Goal: Transaction & Acquisition: Purchase product/service

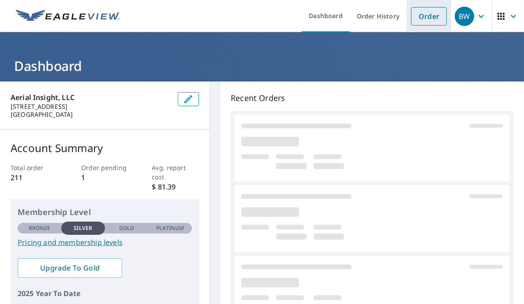
click at [420, 17] on link "Order" at bounding box center [429, 16] width 36 height 19
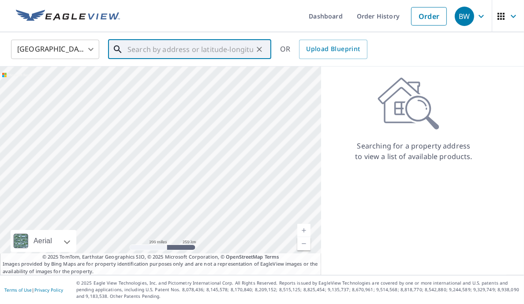
click at [243, 46] on input "text" at bounding box center [190, 49] width 126 height 25
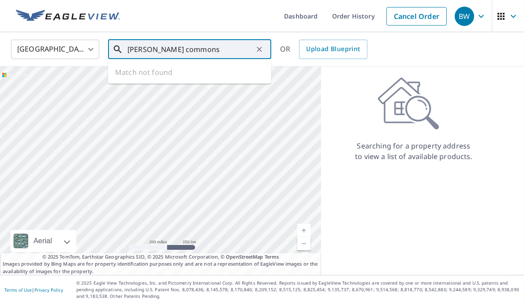
click at [215, 51] on input "[PERSON_NAME] commons" at bounding box center [190, 49] width 126 height 25
click at [232, 50] on input "[PERSON_NAME] commons" at bounding box center [190, 49] width 126 height 25
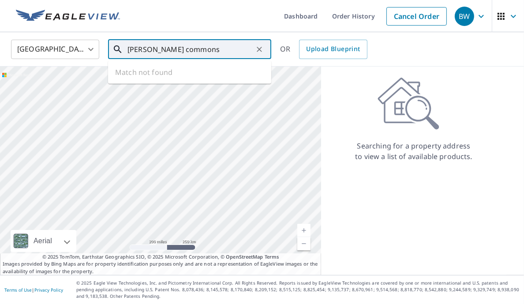
click at [232, 50] on input "[PERSON_NAME] commons" at bounding box center [190, 49] width 126 height 25
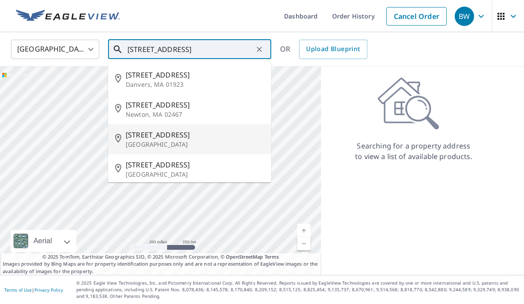
click at [205, 149] on p "[GEOGRAPHIC_DATA]" at bounding box center [195, 144] width 138 height 9
type input "[STREET_ADDRESS]"
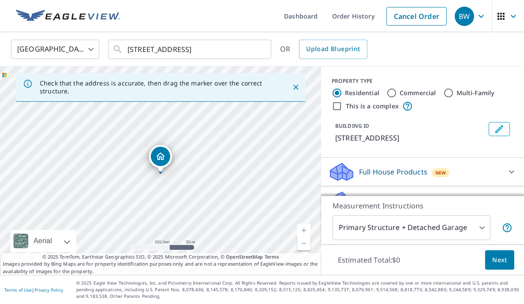
drag, startPoint x: 182, startPoint y: 173, endPoint x: 180, endPoint y: 220, distance: 46.3
click at [180, 220] on div "[STREET_ADDRESS]" at bounding box center [160, 171] width 321 height 209
drag, startPoint x: 185, startPoint y: 134, endPoint x: 179, endPoint y: 96, distance: 38.4
click at [179, 96] on div "Check that the address is accurate, then drag the marker over the correct struc…" at bounding box center [160, 171] width 321 height 209
drag, startPoint x: 205, startPoint y: 198, endPoint x: 216, endPoint y: 61, distance: 137.9
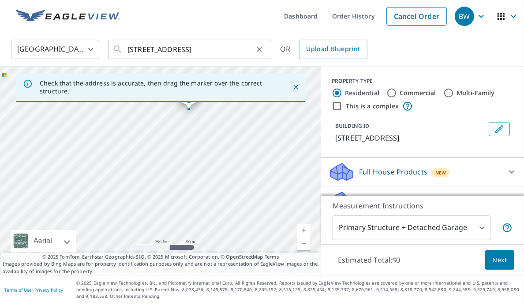
click at [216, 60] on div "United States [GEOGRAPHIC_DATA] ​ [STREET_ADDRESS] ​ OR Upload Blueprint Check …" at bounding box center [262, 153] width 524 height 243
click at [297, 126] on div "[STREET_ADDRESS]" at bounding box center [160, 171] width 321 height 209
drag, startPoint x: 160, startPoint y: 208, endPoint x: 117, endPoint y: 269, distance: 74.9
click at [117, 269] on div "Check that the address is accurate, then drag the marker over the correct struc…" at bounding box center [160, 171] width 321 height 209
click at [131, 211] on div "[STREET_ADDRESS]" at bounding box center [160, 171] width 321 height 209
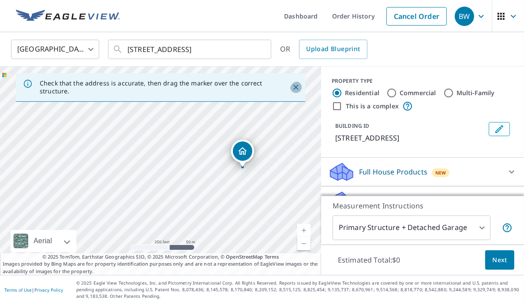
click at [295, 88] on icon "Close" at bounding box center [295, 87] width 5 height 5
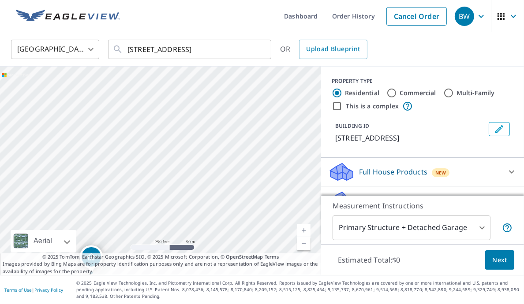
drag, startPoint x: 197, startPoint y: 102, endPoint x: 128, endPoint y: 205, distance: 124.8
click at [128, 205] on div "[STREET_ADDRESS]" at bounding box center [160, 171] width 321 height 209
drag, startPoint x: 166, startPoint y: 139, endPoint x: 168, endPoint y: 212, distance: 73.2
click at [168, 212] on div "[STREET_ADDRESS]" at bounding box center [160, 171] width 321 height 209
drag, startPoint x: 168, startPoint y: 197, endPoint x: 156, endPoint y: 133, distance: 64.6
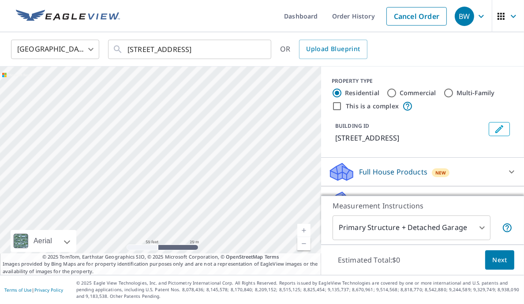
click at [156, 133] on div "[STREET_ADDRESS]" at bounding box center [160, 171] width 321 height 209
click at [190, 130] on div "[STREET_ADDRESS]" at bounding box center [160, 171] width 321 height 209
click at [307, 244] on link "Current Level 19, Zoom Out" at bounding box center [303, 243] width 13 height 13
click at [307, 244] on link "Current Level 18, Zoom Out" at bounding box center [303, 243] width 13 height 13
drag, startPoint x: 209, startPoint y: 145, endPoint x: 224, endPoint y: 218, distance: 75.0
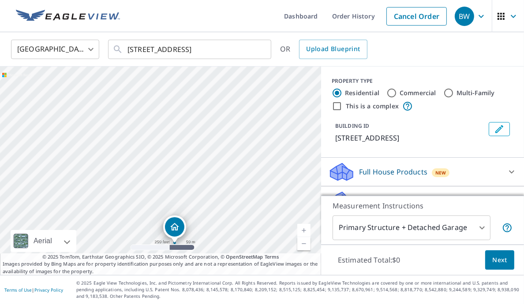
click at [224, 218] on div "[STREET_ADDRESS]" at bounding box center [160, 171] width 321 height 209
drag, startPoint x: 170, startPoint y: 228, endPoint x: 251, endPoint y: 79, distance: 169.6
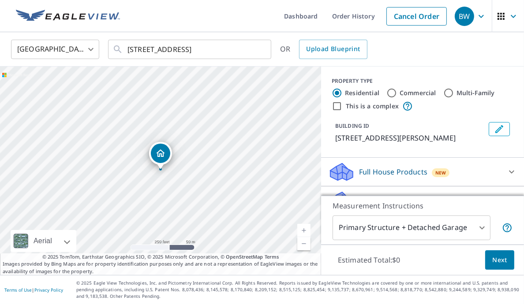
click at [302, 228] on link "Current Level 17, Zoom In" at bounding box center [303, 230] width 13 height 13
click at [302, 228] on link "Current Level 18, Zoom In" at bounding box center [303, 230] width 13 height 13
drag, startPoint x: 163, startPoint y: 156, endPoint x: 169, endPoint y: 120, distance: 36.2
click at [397, 97] on input "Commercial" at bounding box center [391, 93] width 11 height 11
radio input "true"
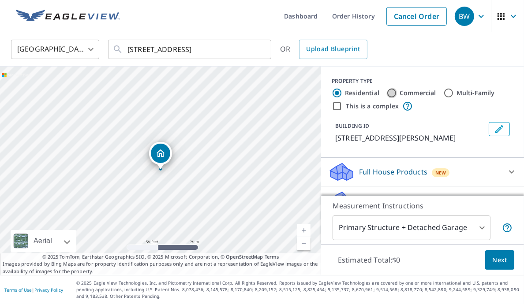
type input "4"
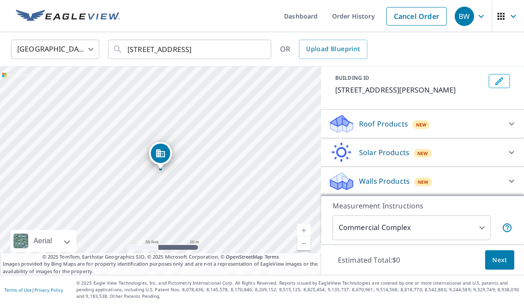
scroll to position [60, 0]
drag, startPoint x: 262, startPoint y: 202, endPoint x: 262, endPoint y: 151, distance: 50.7
click at [262, 151] on div "[STREET_ADDRESS][PERSON_NAME]" at bounding box center [160, 171] width 321 height 209
drag, startPoint x: 164, startPoint y: 109, endPoint x: 172, endPoint y: 123, distance: 16.0
click at [378, 129] on p "Roof Products" at bounding box center [383, 124] width 49 height 11
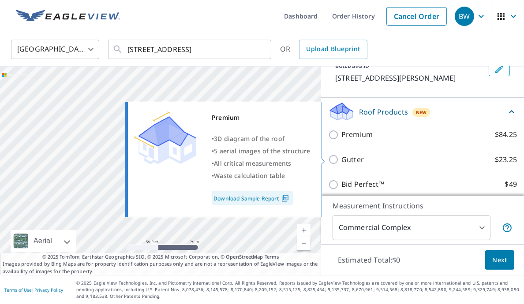
click at [358, 140] on p "Premium" at bounding box center [356, 134] width 31 height 11
click at [341, 140] on input "Premium $84.25" at bounding box center [334, 135] width 13 height 11
checkbox input "true"
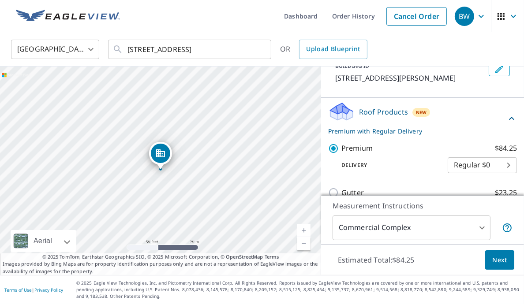
click at [506, 256] on span "Next" at bounding box center [499, 260] width 15 height 11
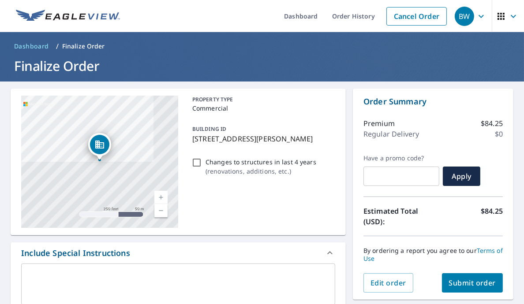
click at [201, 168] on input "Changes to structures in last 4 years ( renovations, additions, etc. )" at bounding box center [196, 162] width 11 height 11
checkbox input "true"
click at [469, 279] on span "Submit order" at bounding box center [472, 283] width 47 height 10
